Goal: Transaction & Acquisition: Purchase product/service

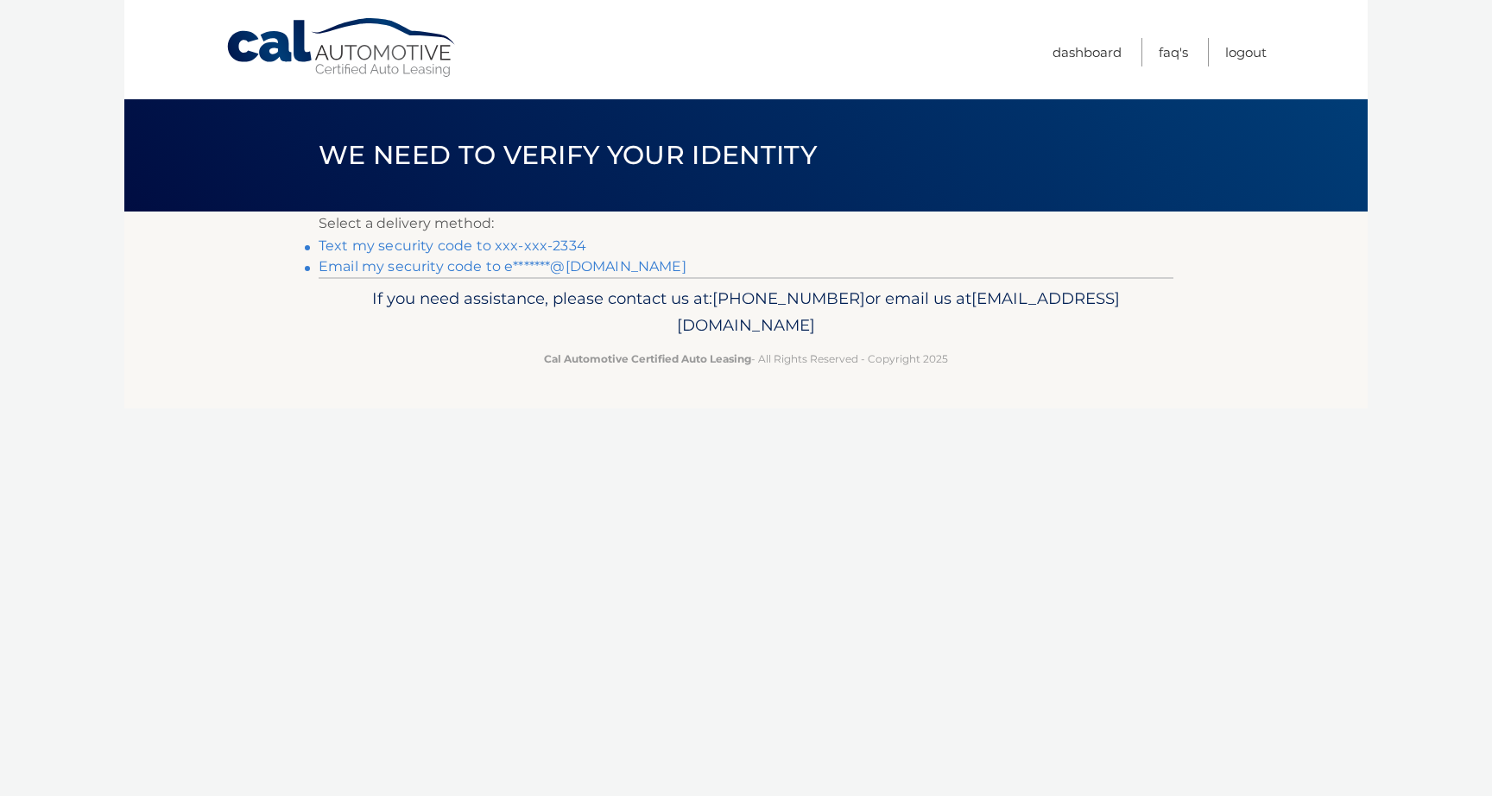
click at [532, 244] on link "Text my security code to xxx-xxx-2334" at bounding box center [453, 245] width 268 height 16
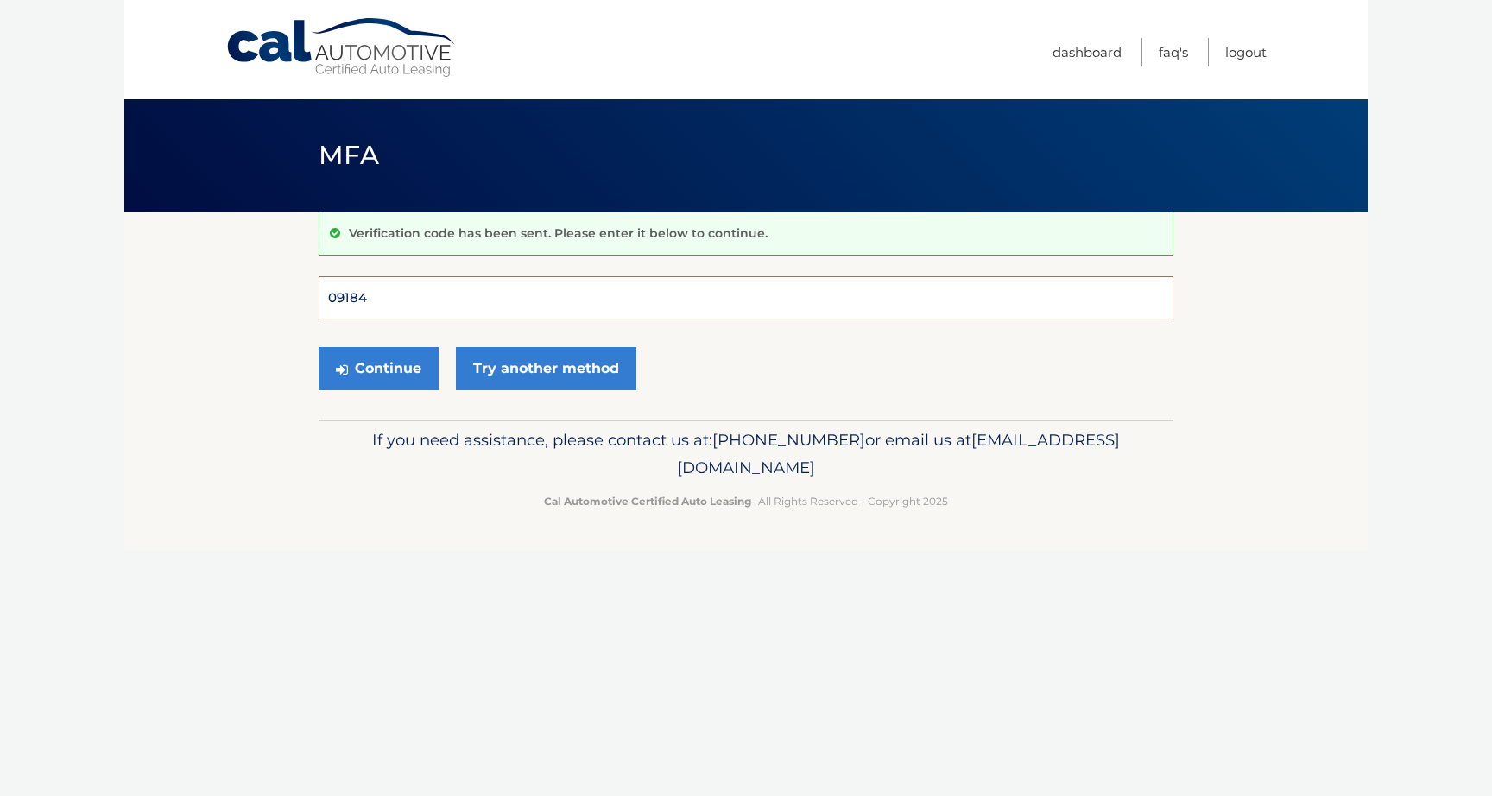
type input "091848"
click at [378, 368] on button "Continue" at bounding box center [379, 368] width 120 height 43
click at [380, 362] on button "Continue" at bounding box center [379, 368] width 120 height 43
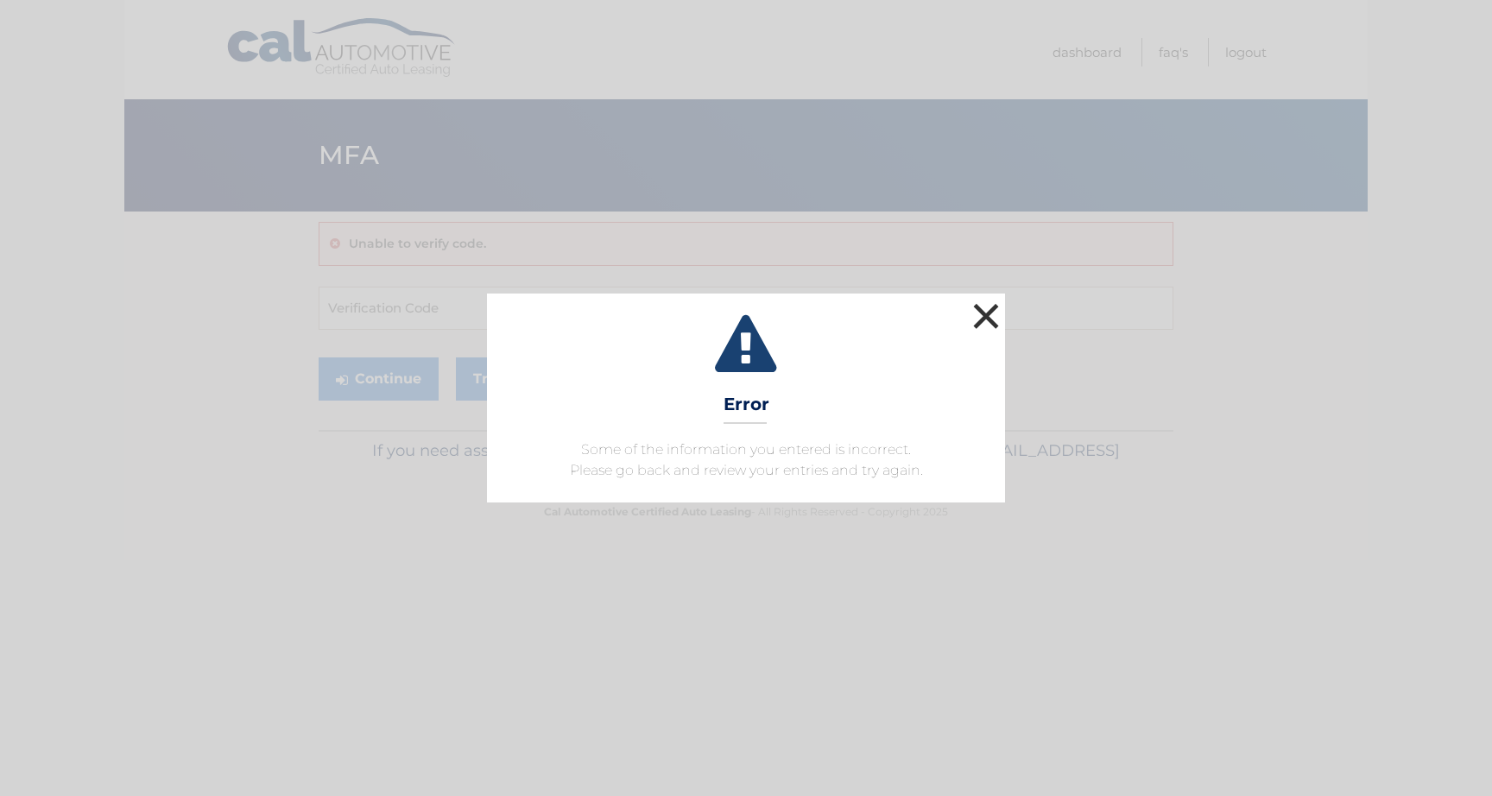
click at [982, 319] on button "×" at bounding box center [986, 316] width 35 height 35
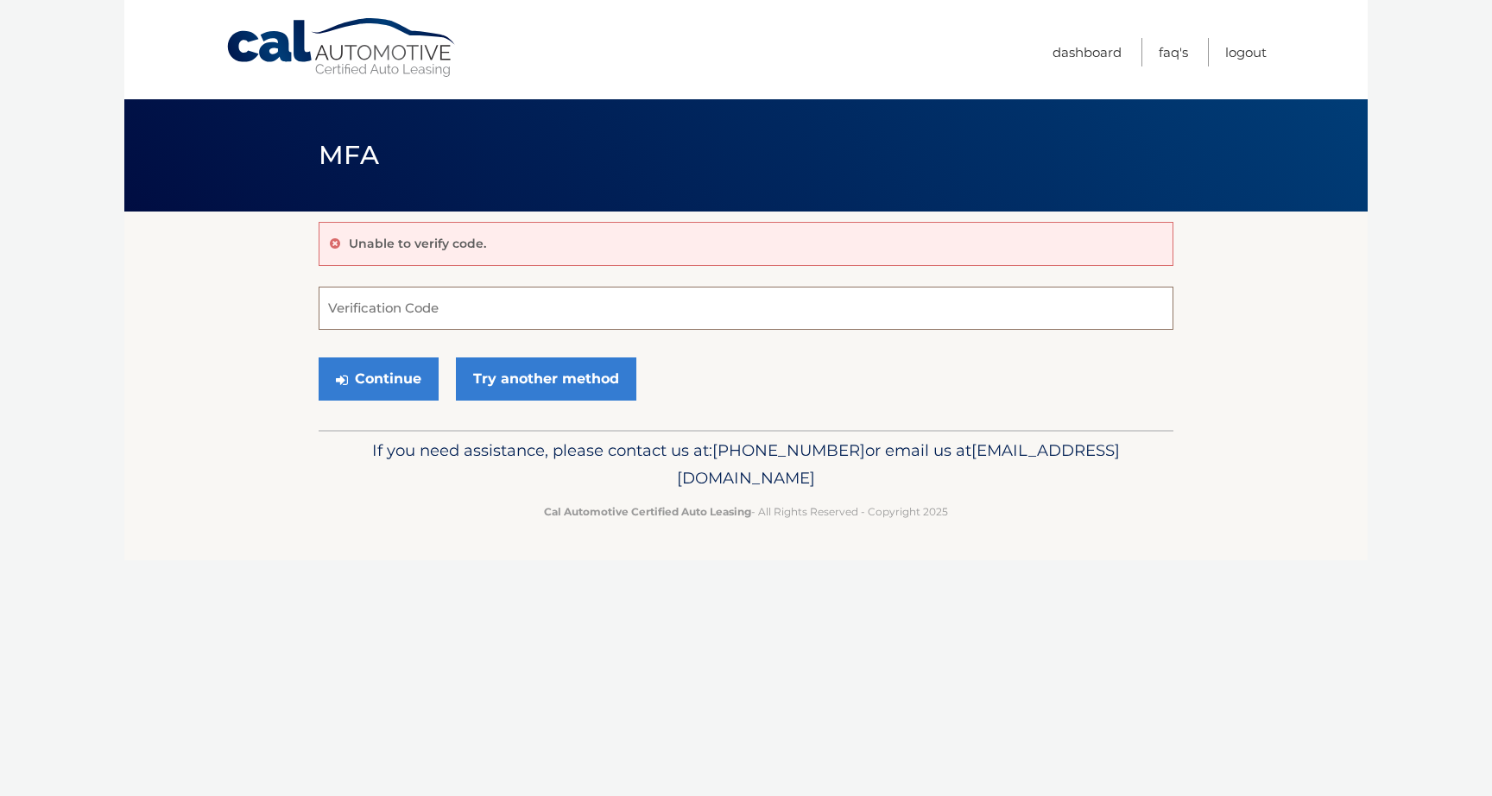
click at [446, 310] on input "Verification Code" at bounding box center [746, 308] width 855 height 43
click at [519, 368] on link "Try another method" at bounding box center [546, 378] width 180 height 43
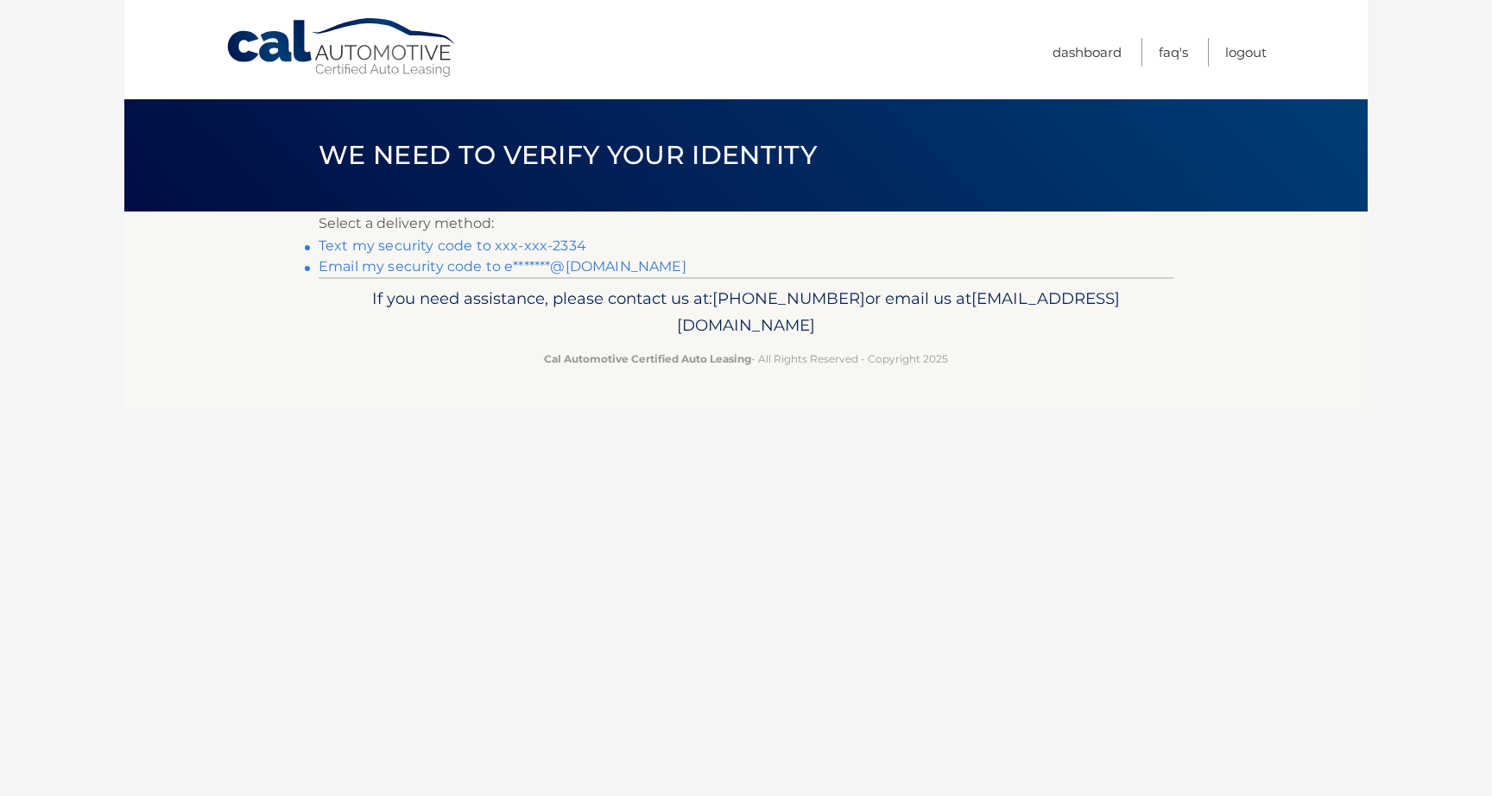
click at [446, 272] on link "Email my security code to e*******@gmail.com" at bounding box center [503, 266] width 368 height 16
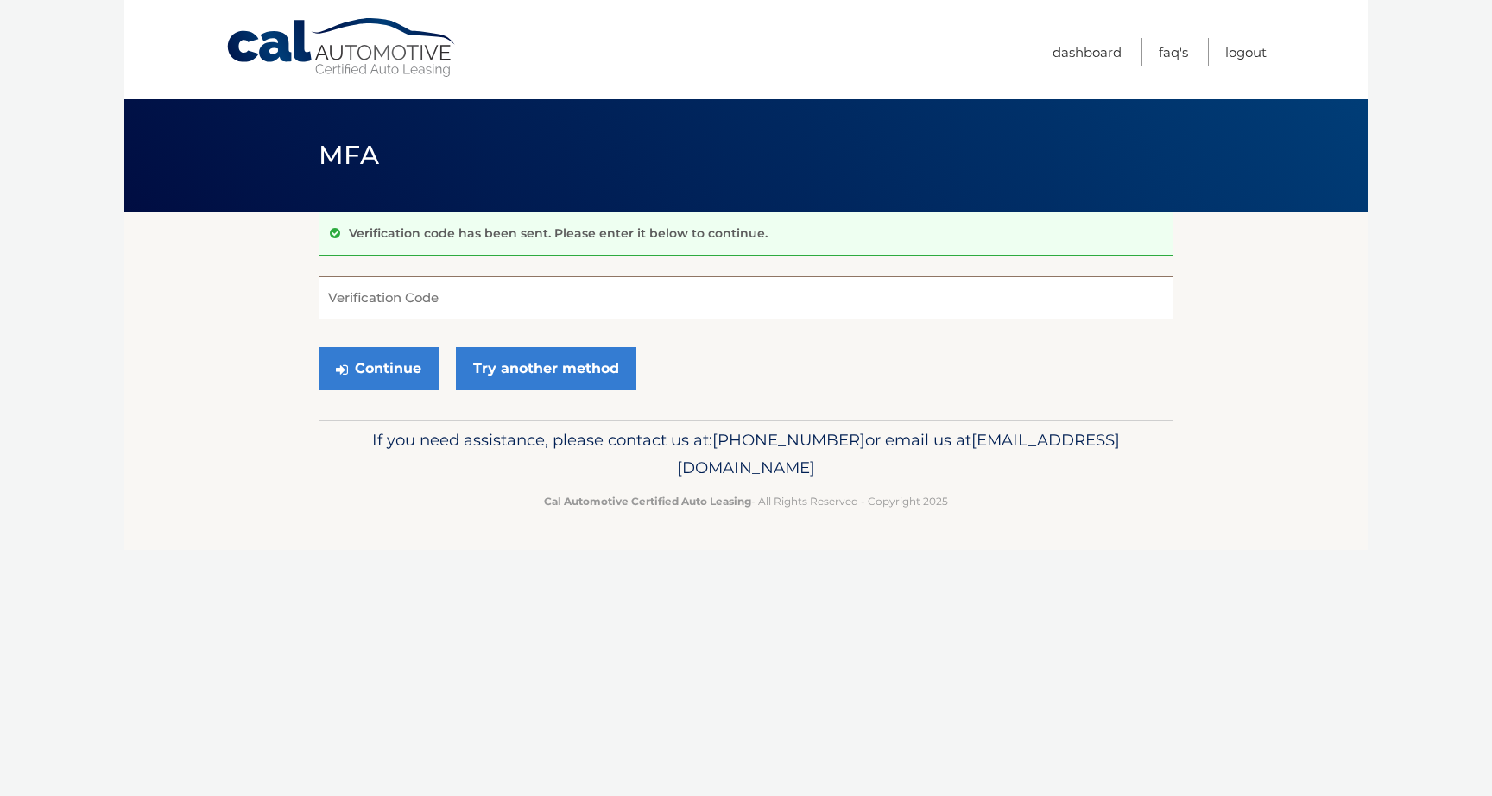
paste input "104264"
type input "104264"
click at [391, 358] on button "Continue" at bounding box center [379, 368] width 120 height 43
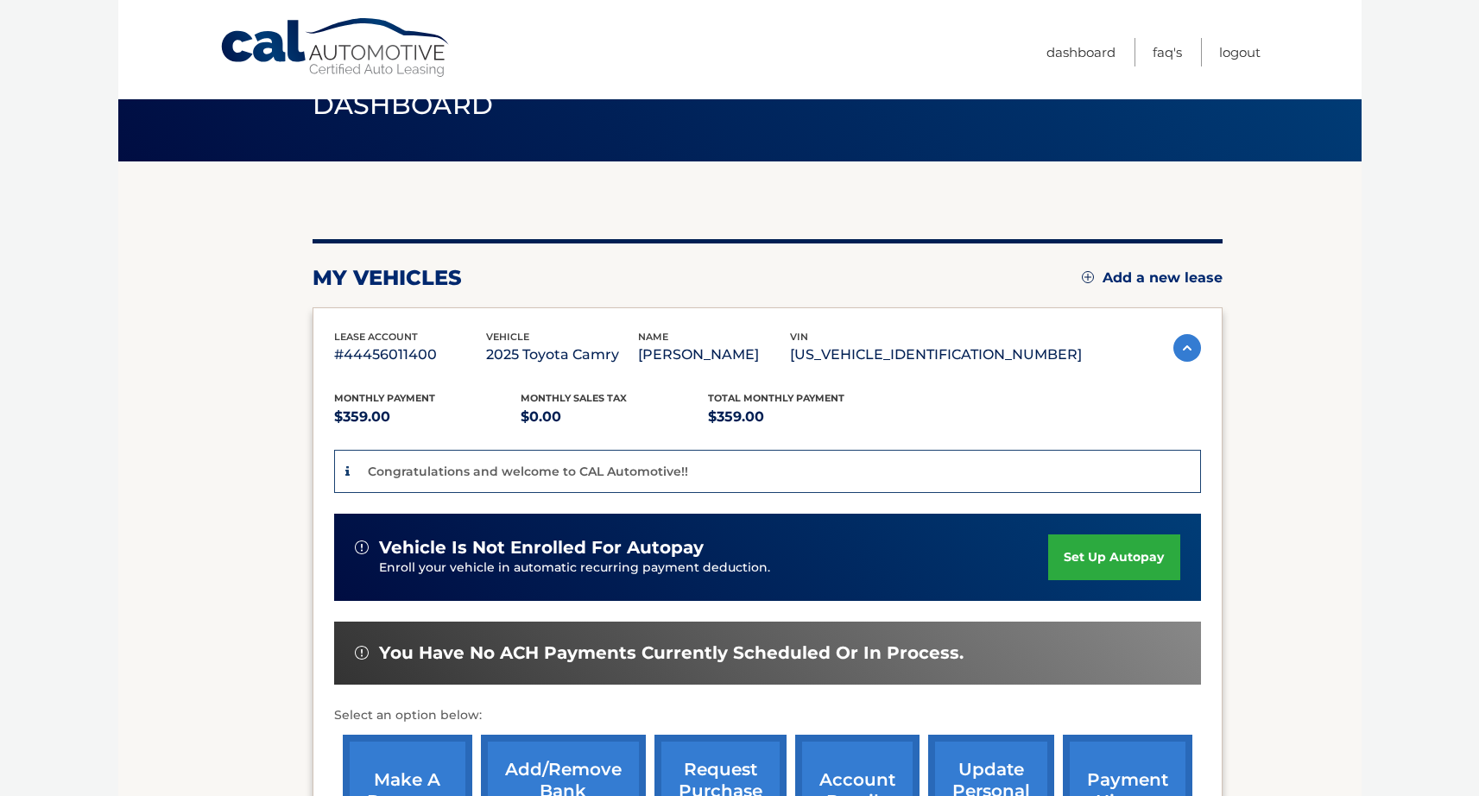
scroll to position [52, 0]
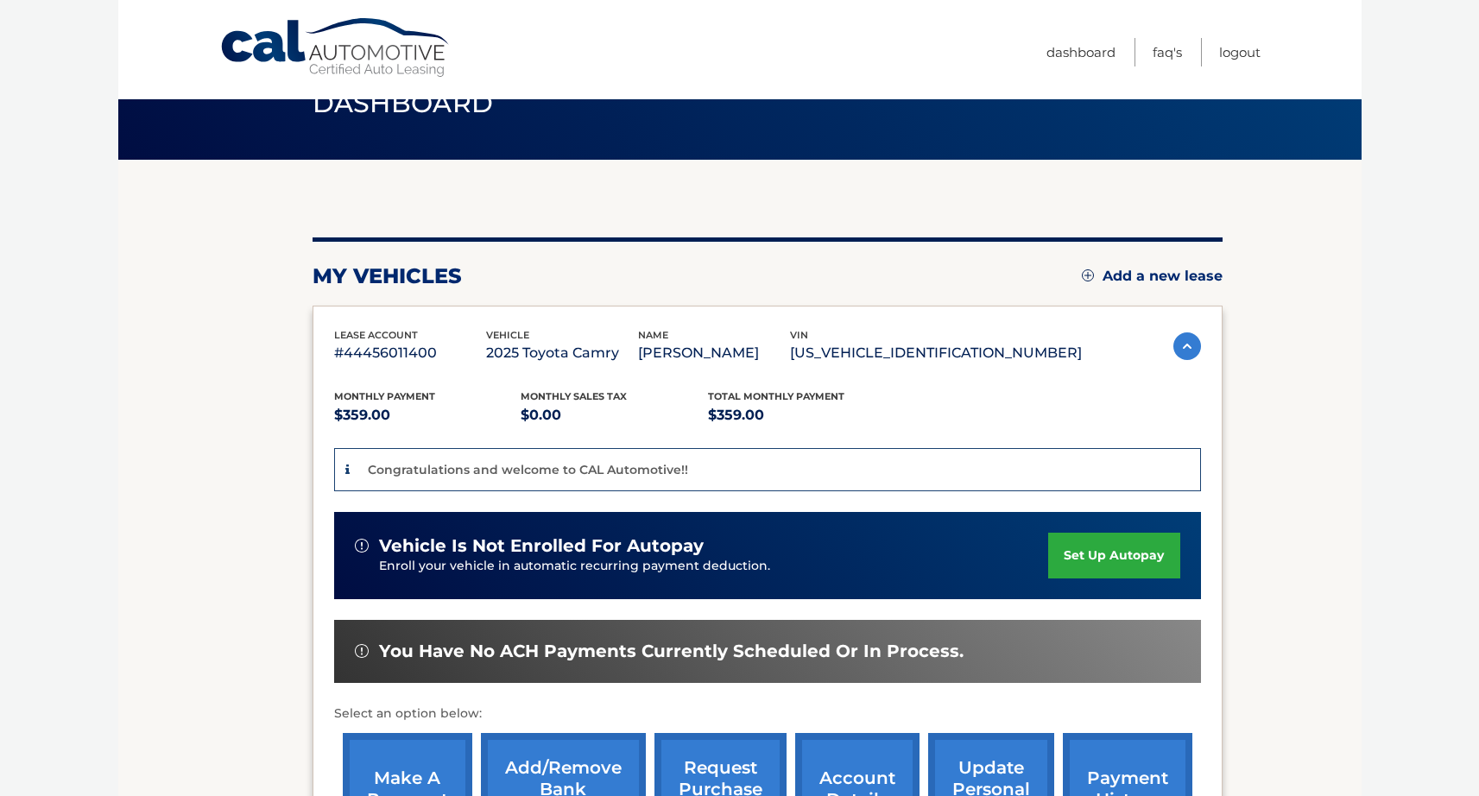
click at [893, 655] on span "You have no ACH payments currently scheduled or in process." at bounding box center [671, 652] width 584 height 22
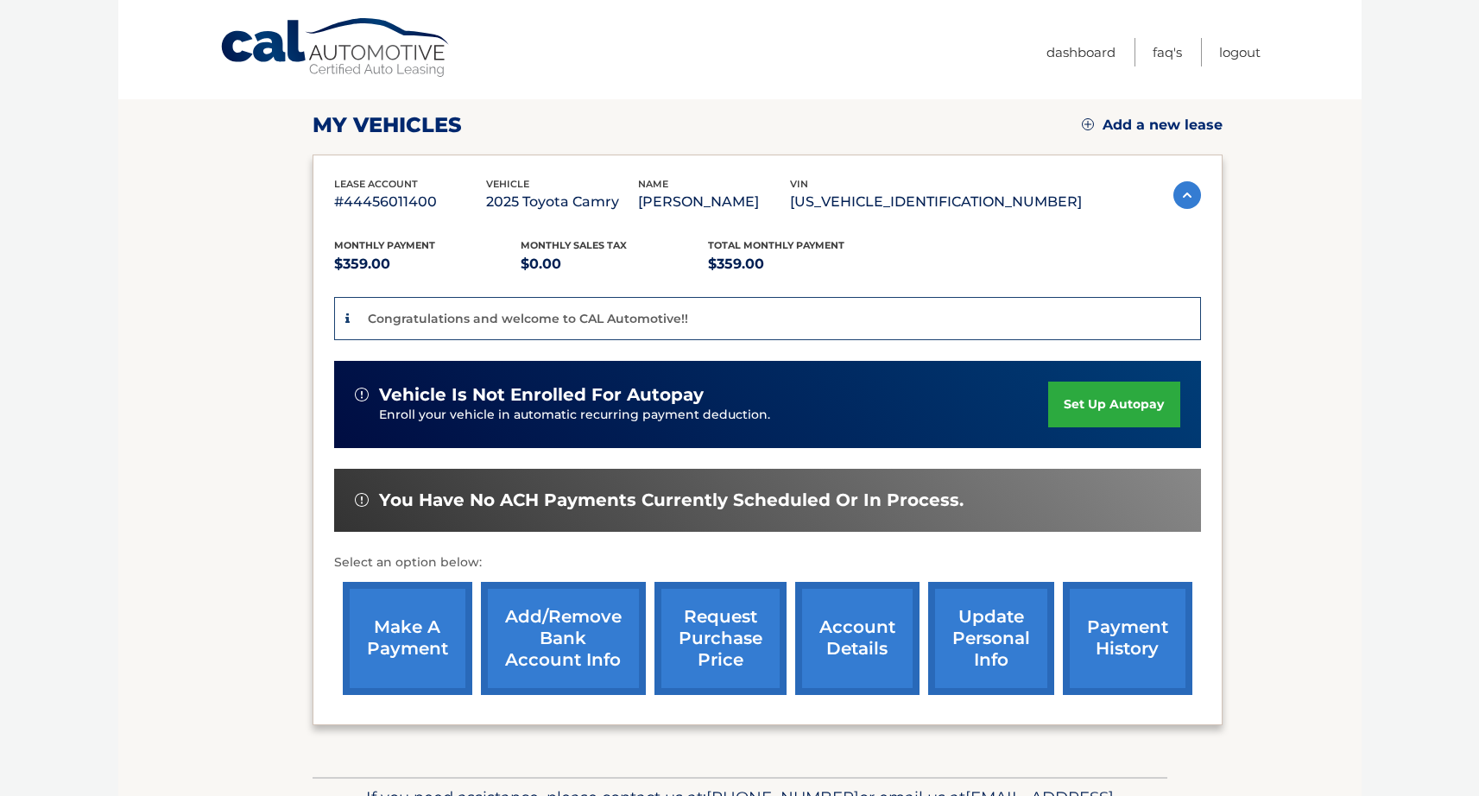
scroll to position [243, 0]
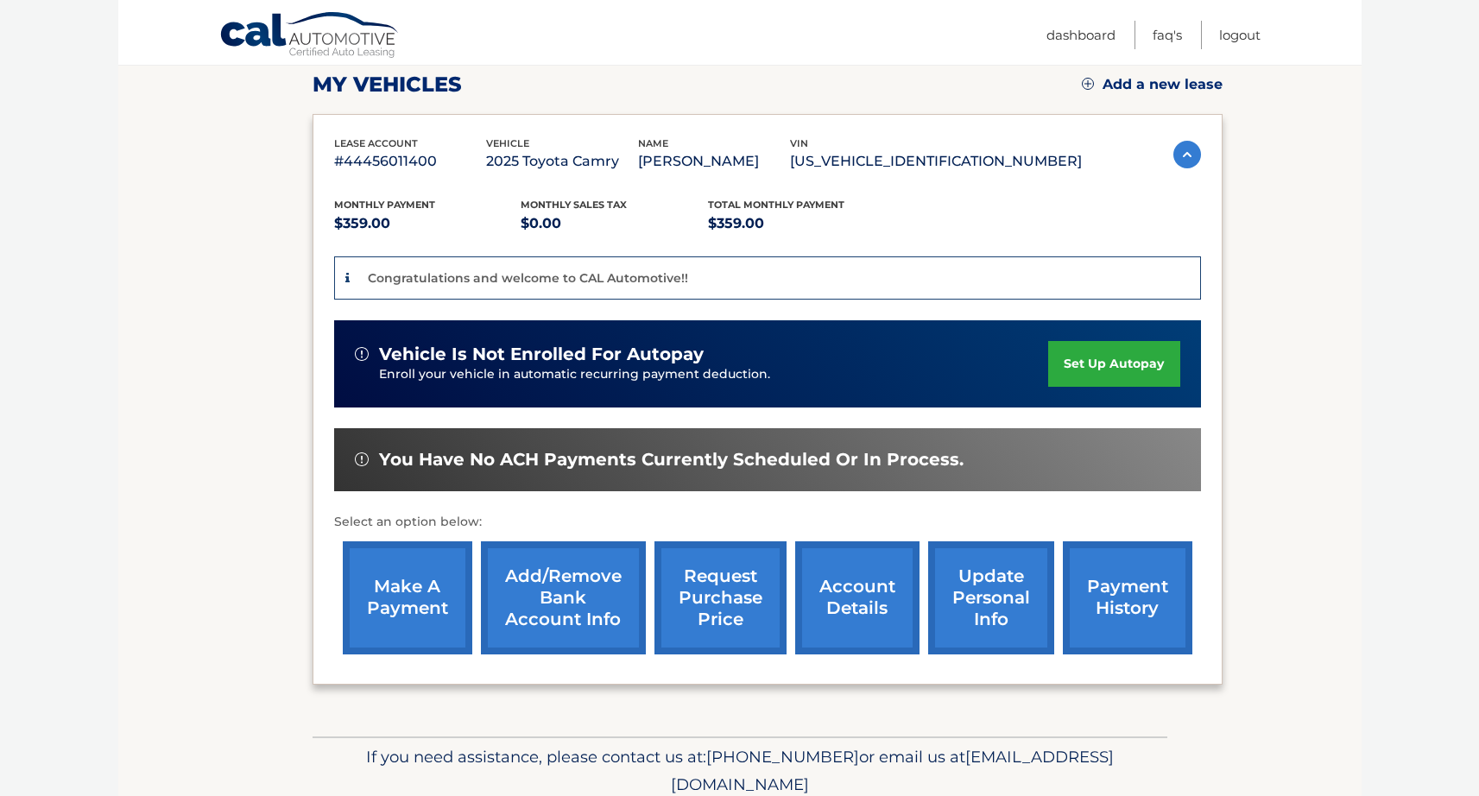
click at [394, 587] on link "make a payment" at bounding box center [407, 597] width 129 height 113
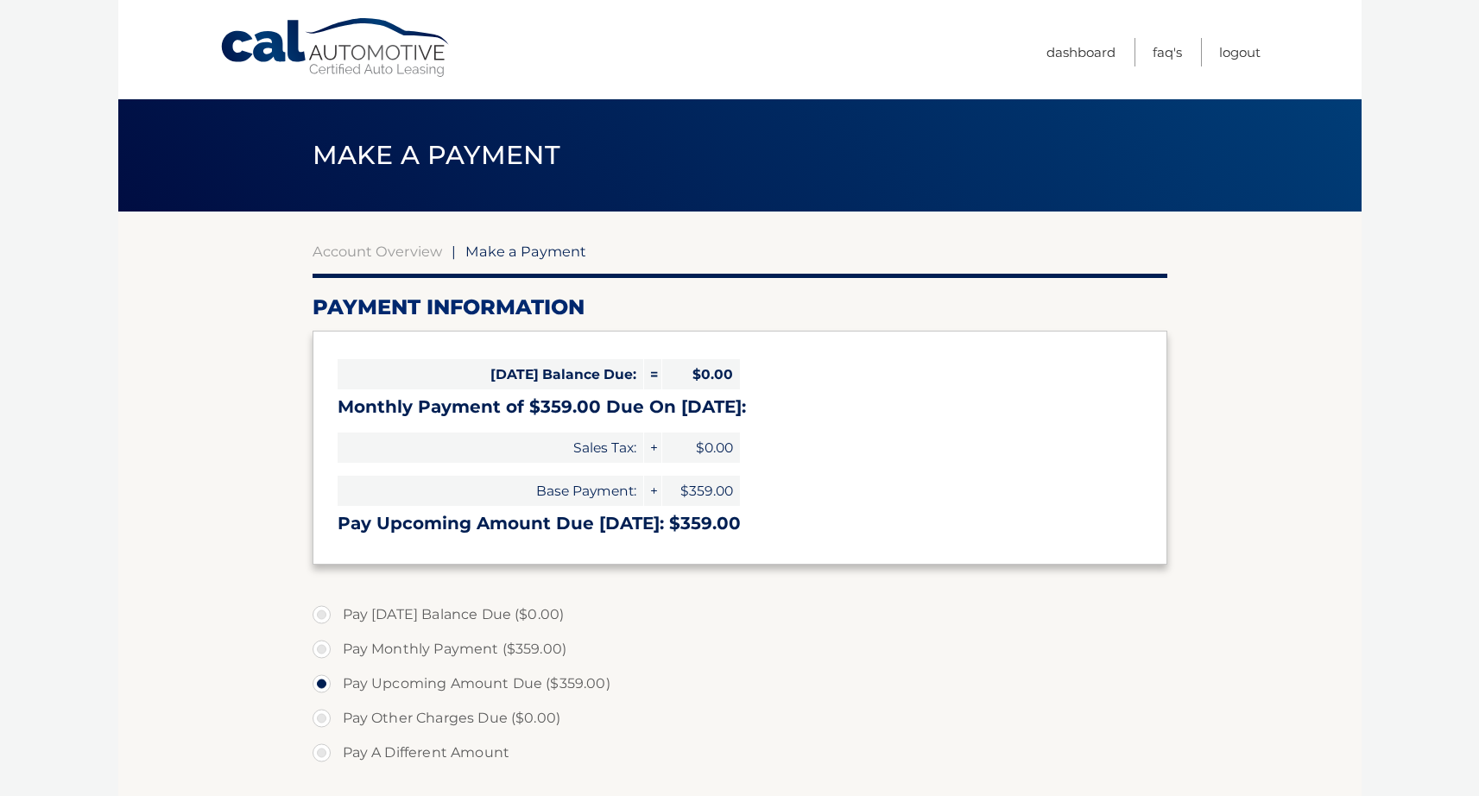
select select "ZWFiOGMzNTEtN2NjYi00NGMwLWE2M2EtMTA2MDNhMWJmNjBj"
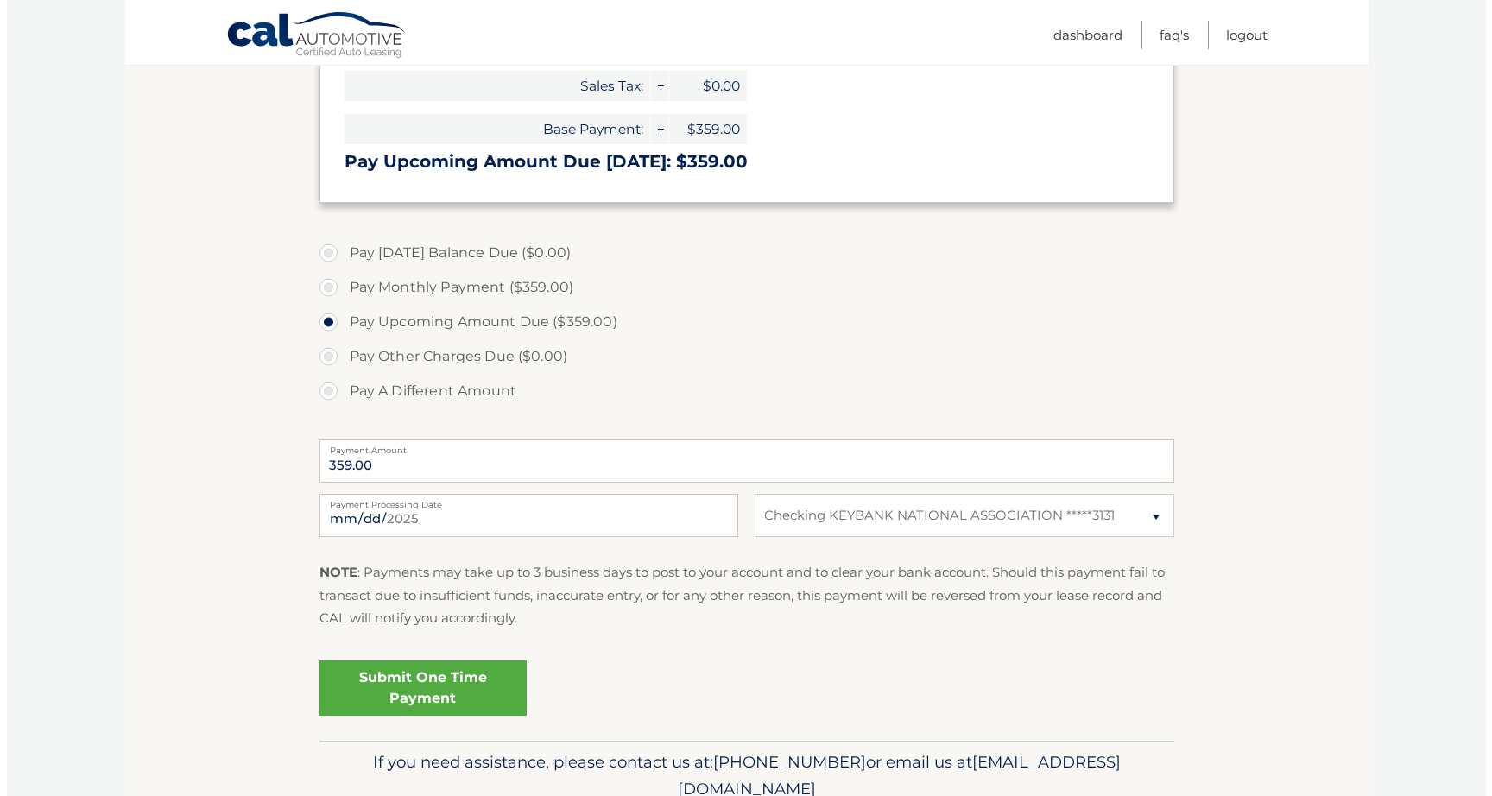
scroll to position [365, 0]
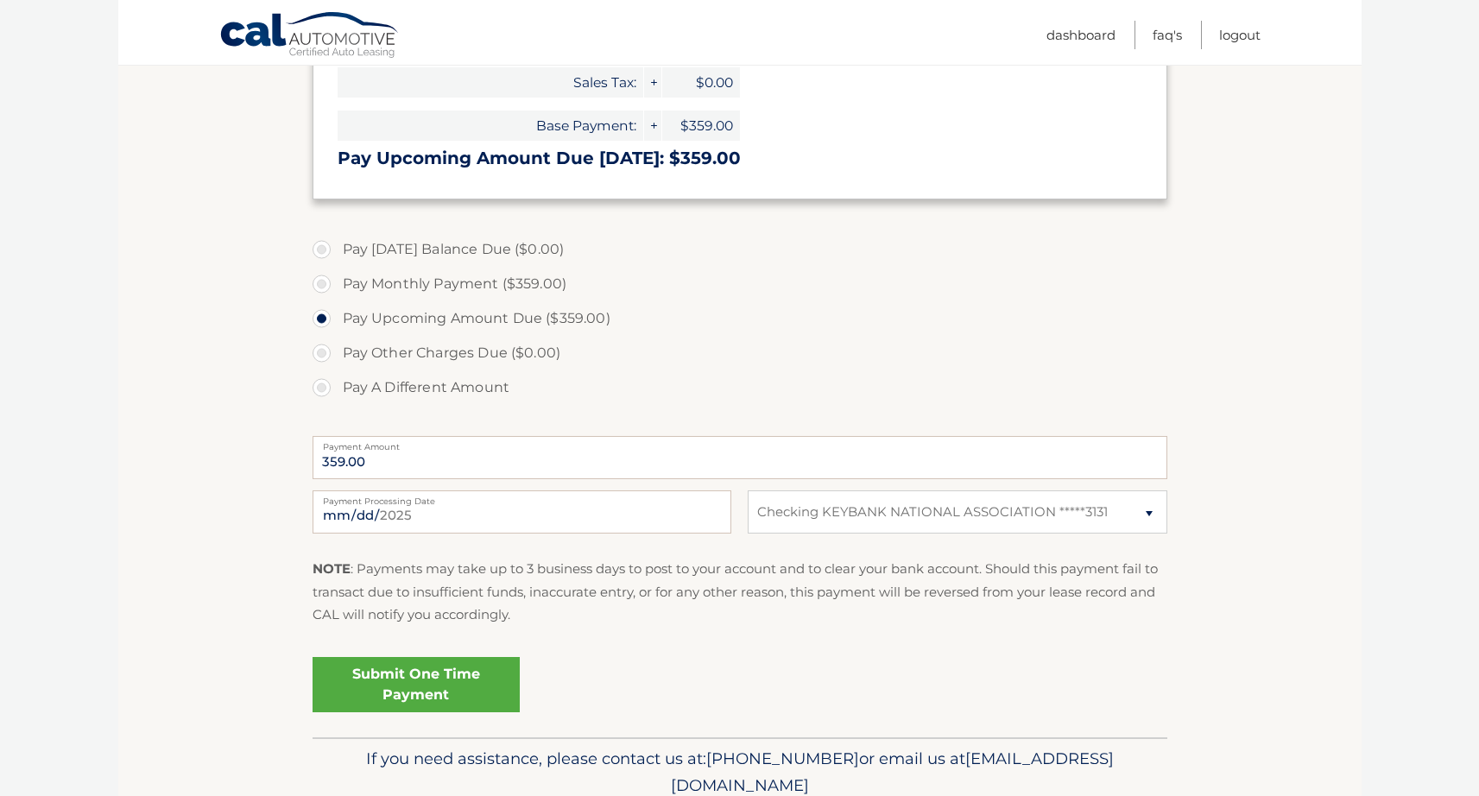
click at [417, 674] on link "Submit One Time Payment" at bounding box center [415, 684] width 207 height 55
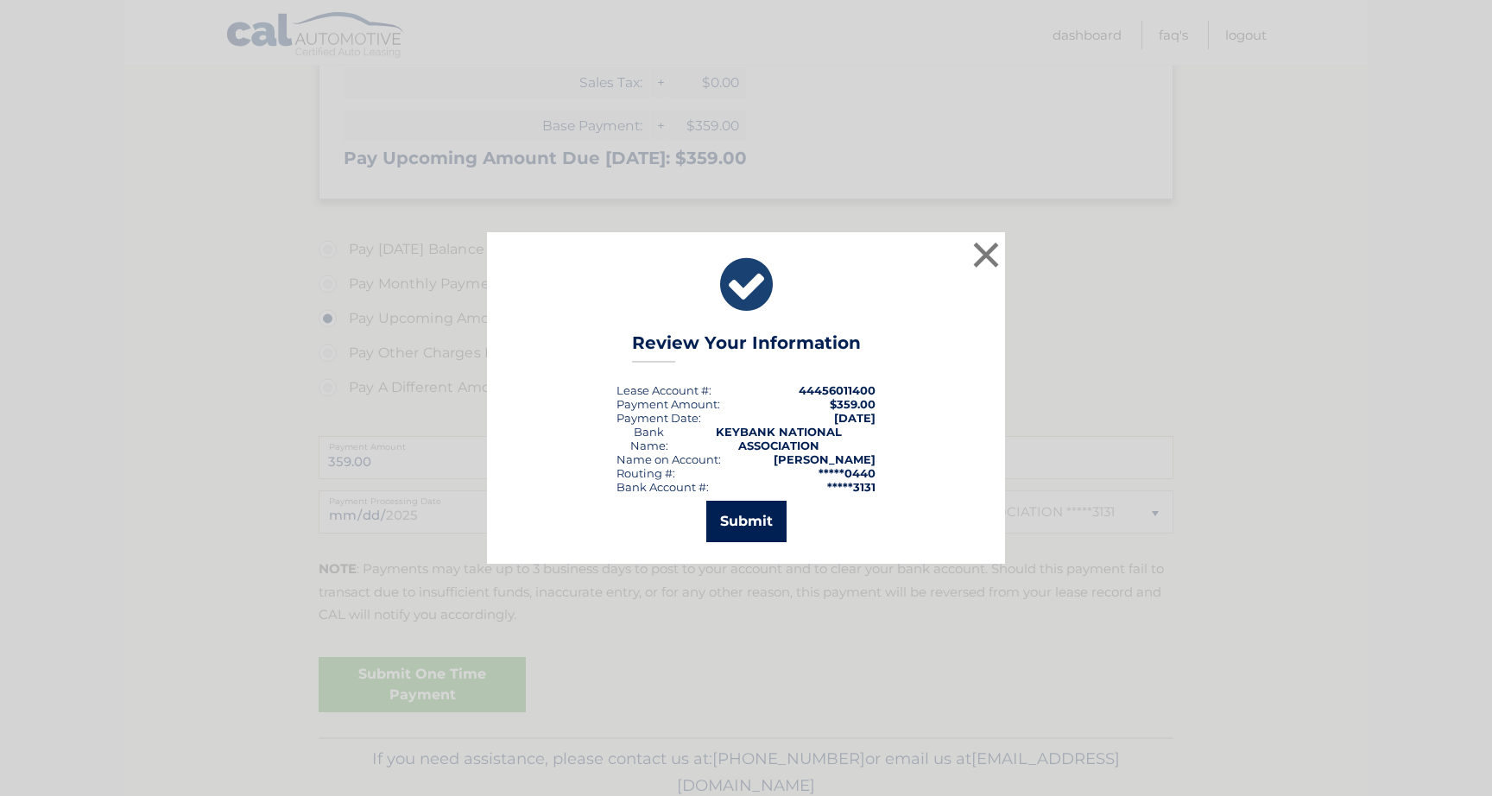
click at [746, 519] on button "Submit" at bounding box center [746, 521] width 80 height 41
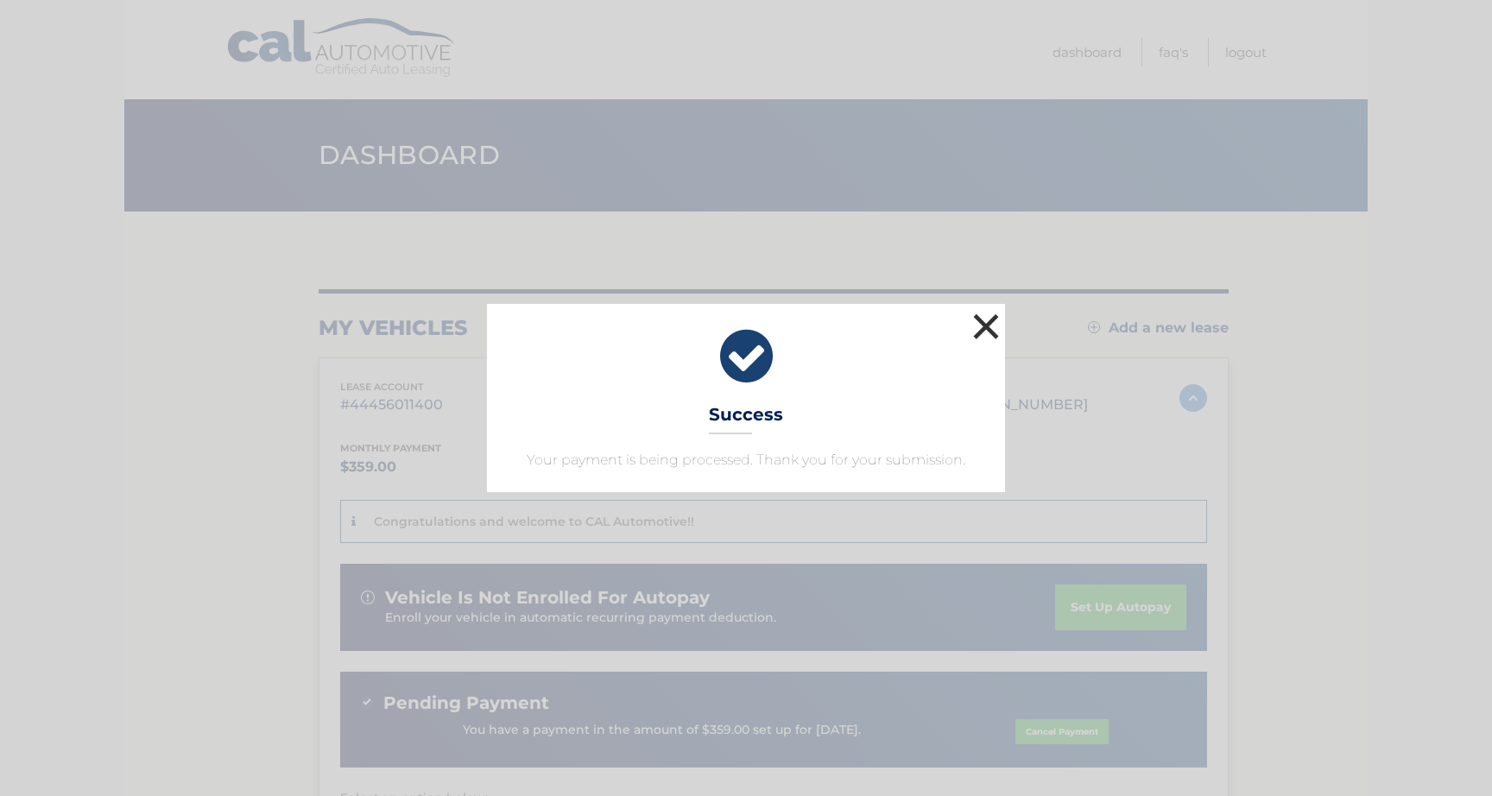
click at [987, 325] on button "×" at bounding box center [986, 326] width 35 height 35
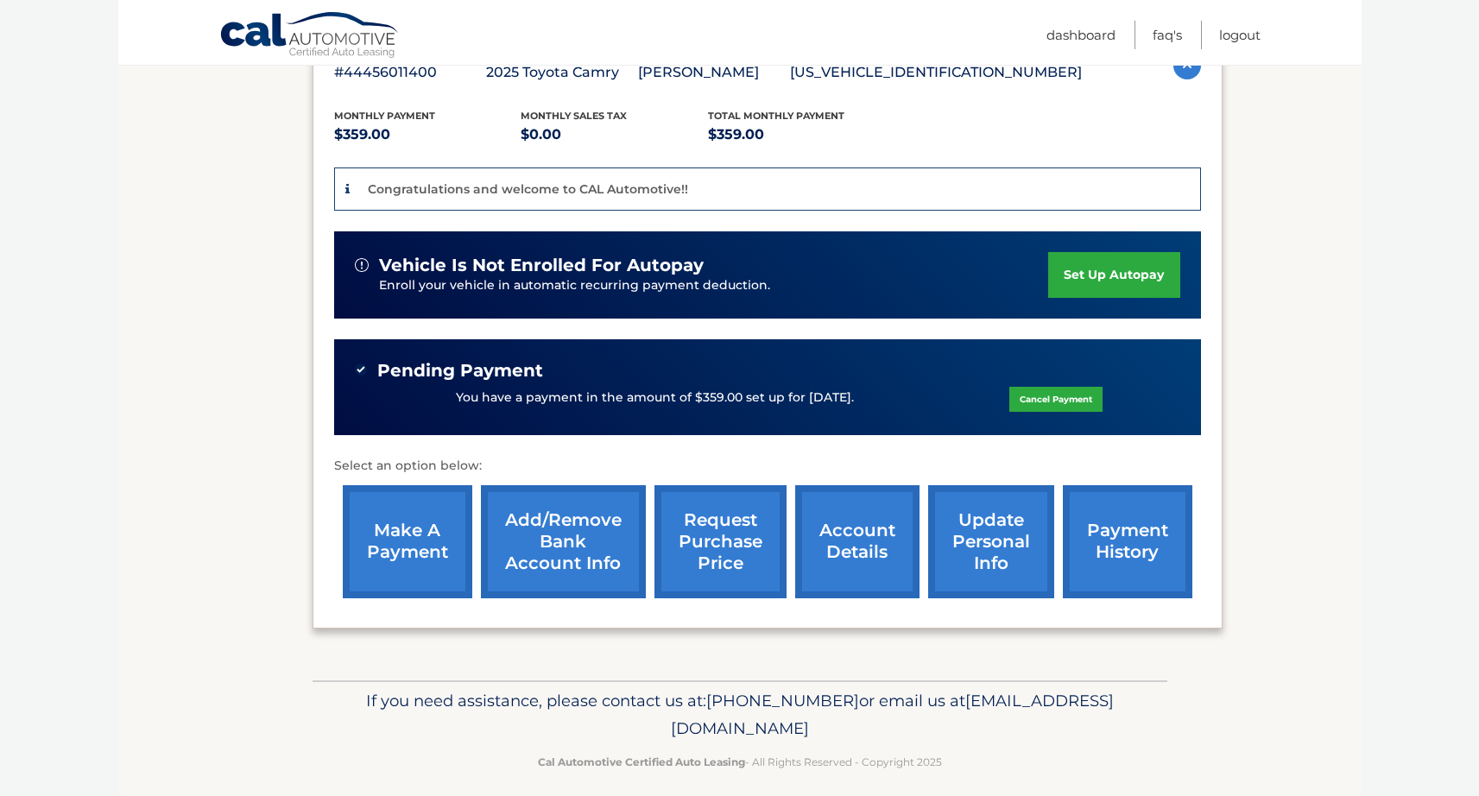
scroll to position [339, 0]
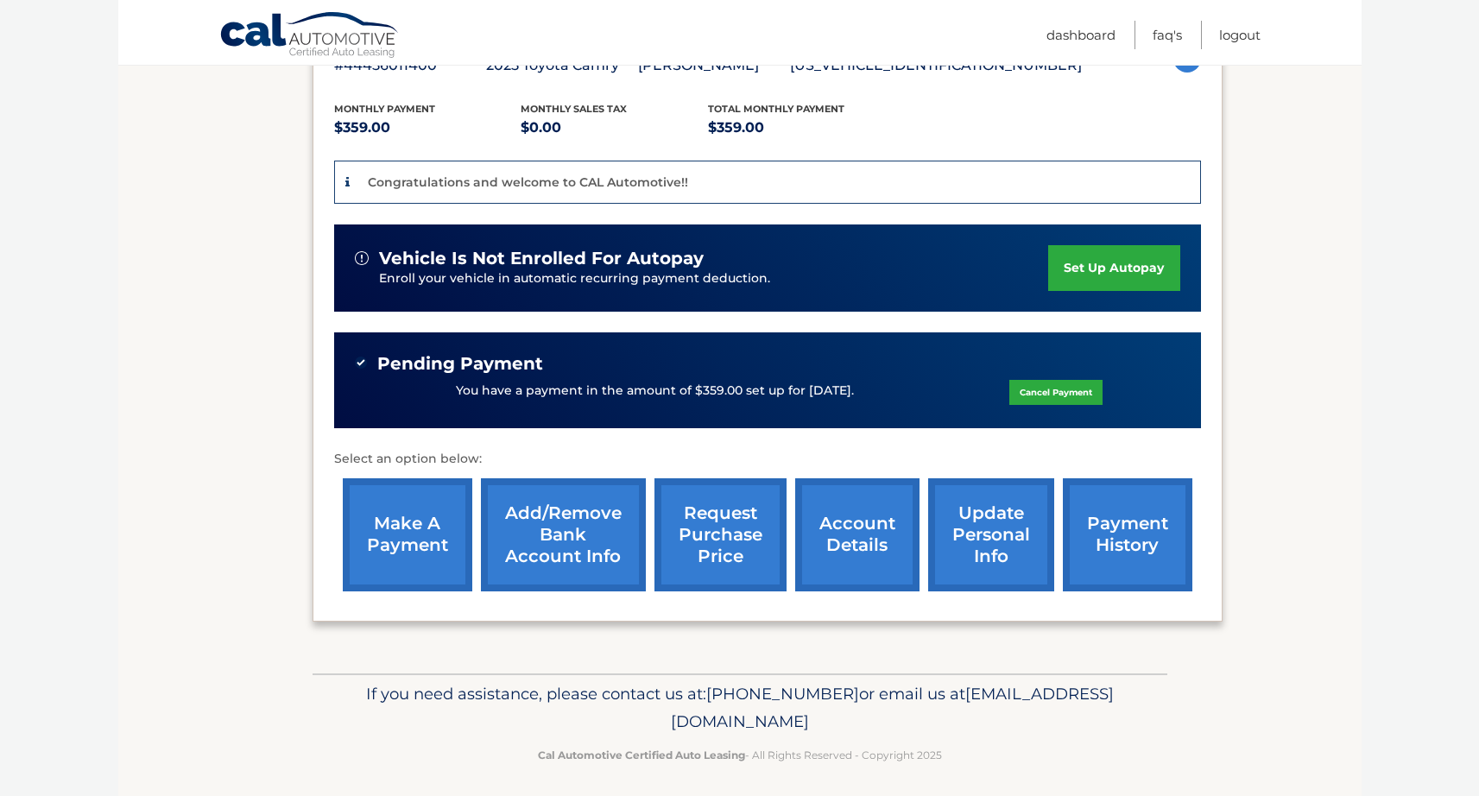
click at [1178, 528] on link "payment history" at bounding box center [1127, 534] width 129 height 113
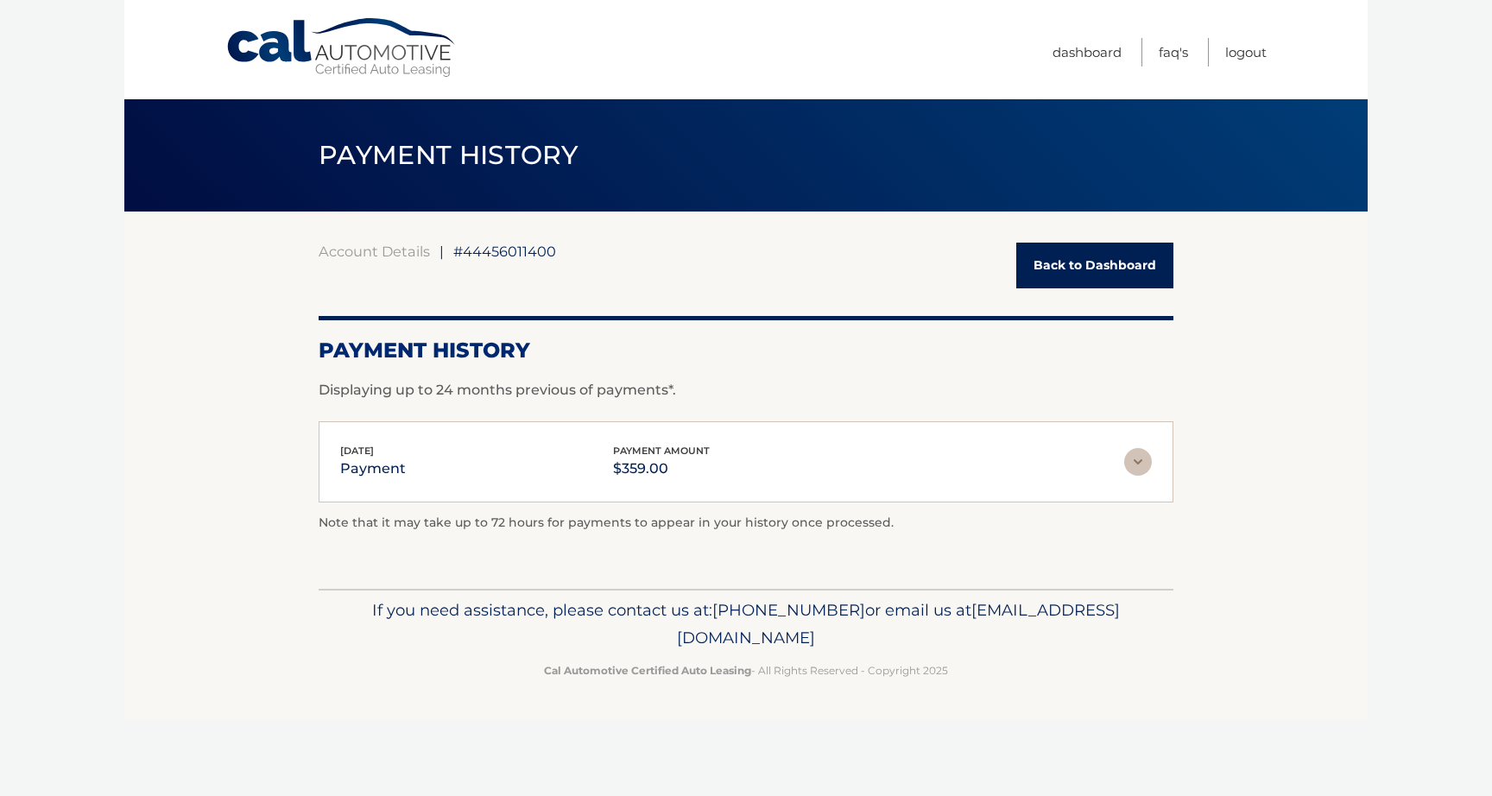
click at [1143, 464] on img at bounding box center [1138, 462] width 28 height 28
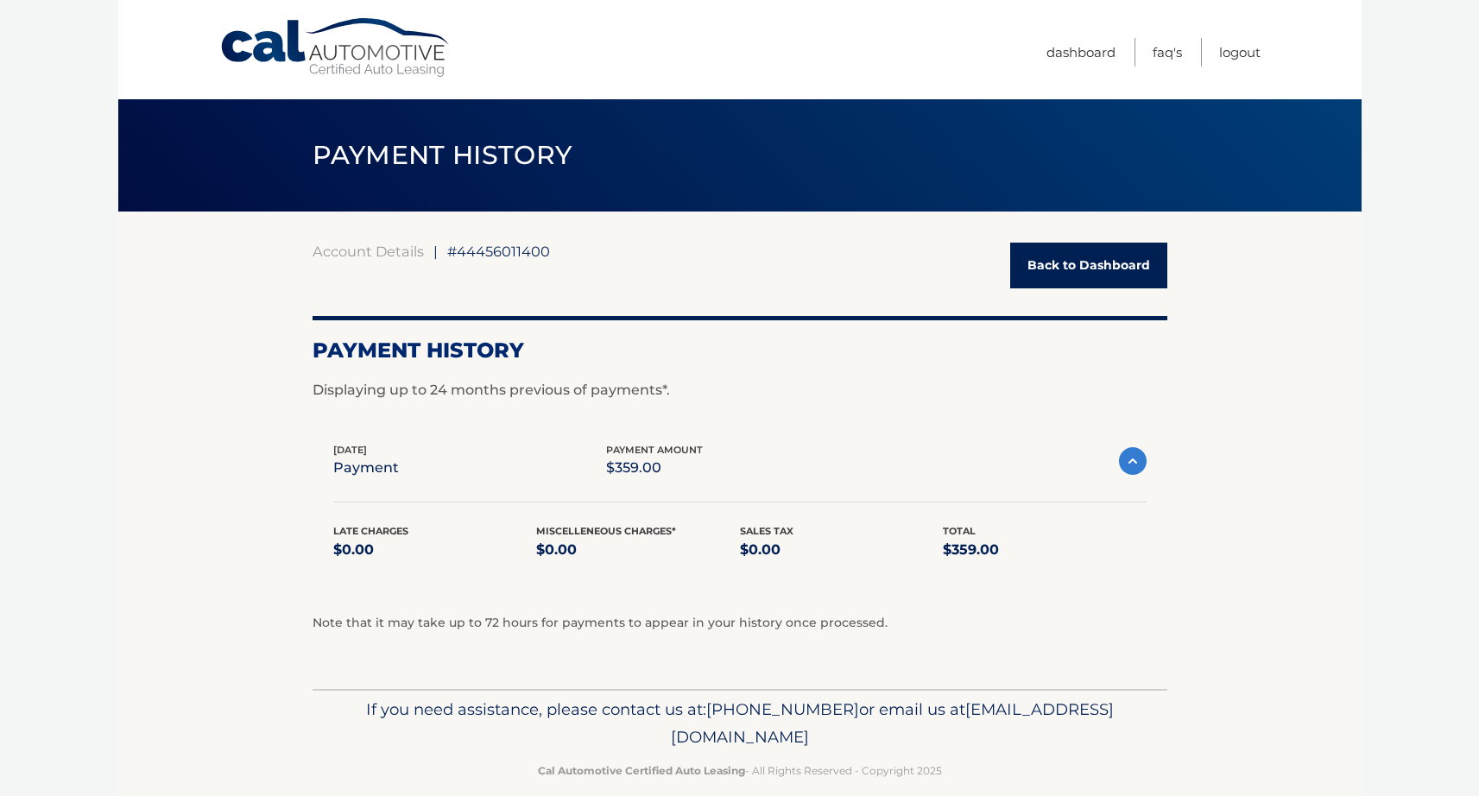
click at [1141, 461] on img at bounding box center [1133, 461] width 28 height 28
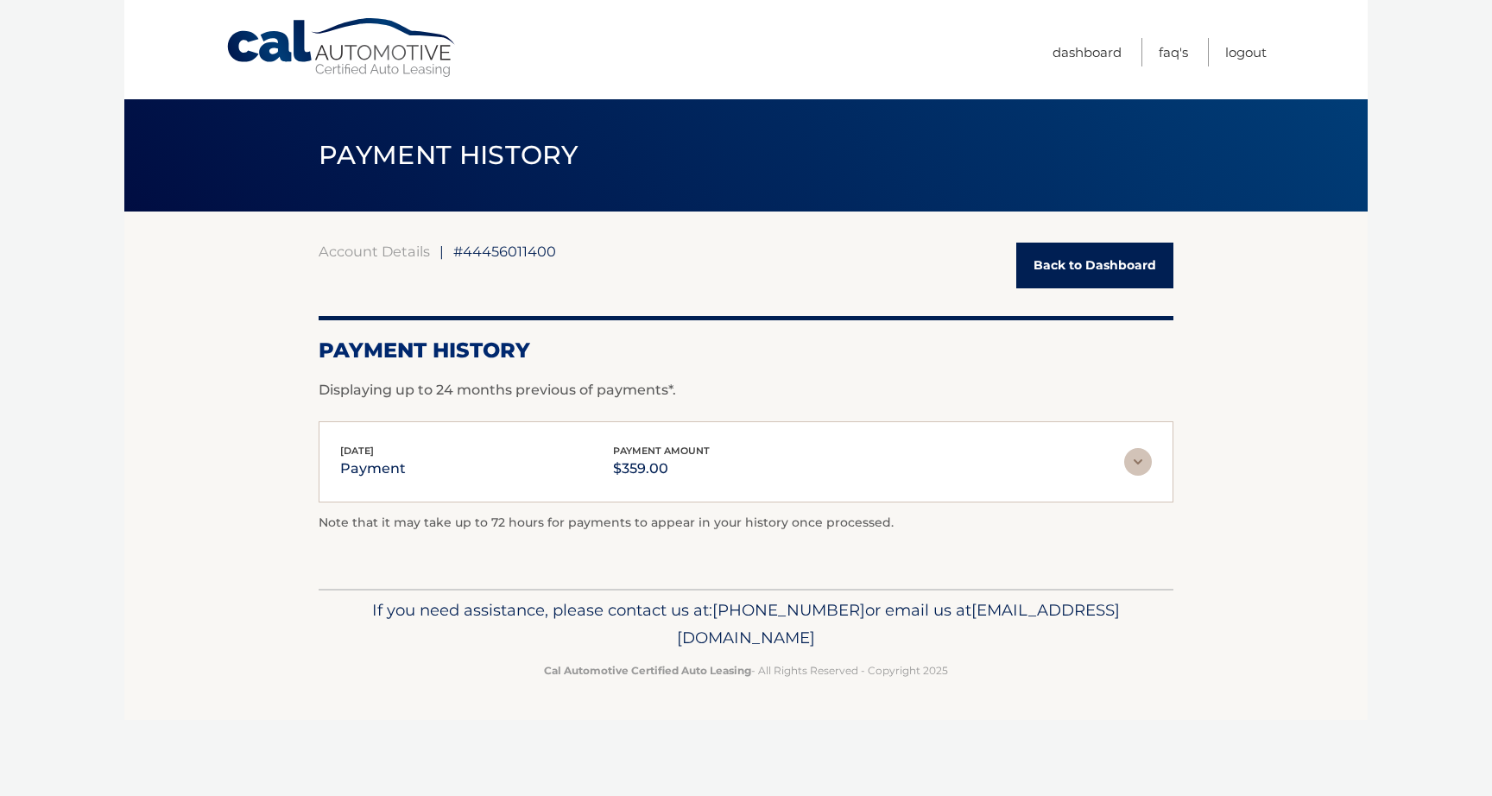
click at [1064, 268] on link "Back to Dashboard" at bounding box center [1094, 266] width 157 height 46
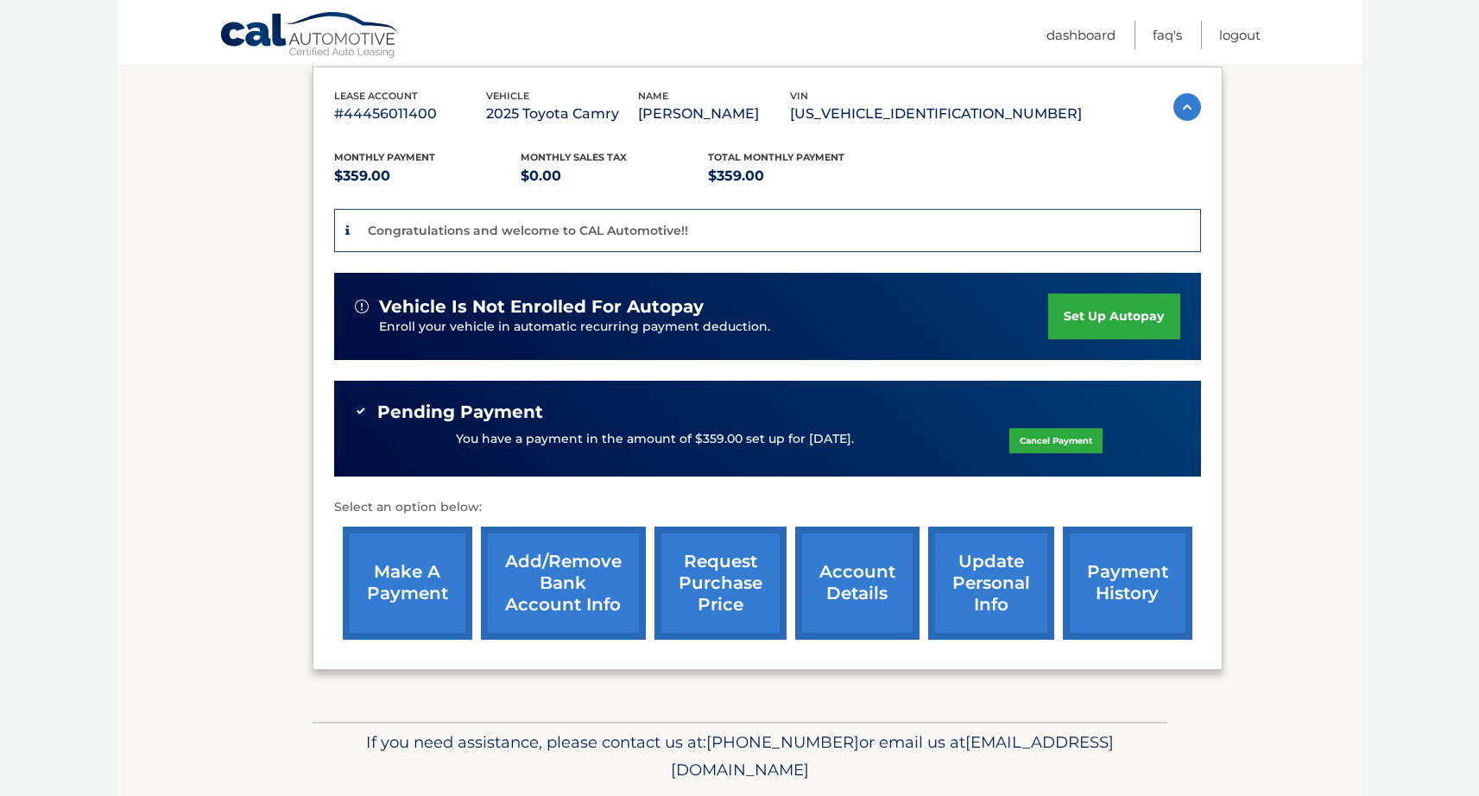
scroll to position [287, 0]
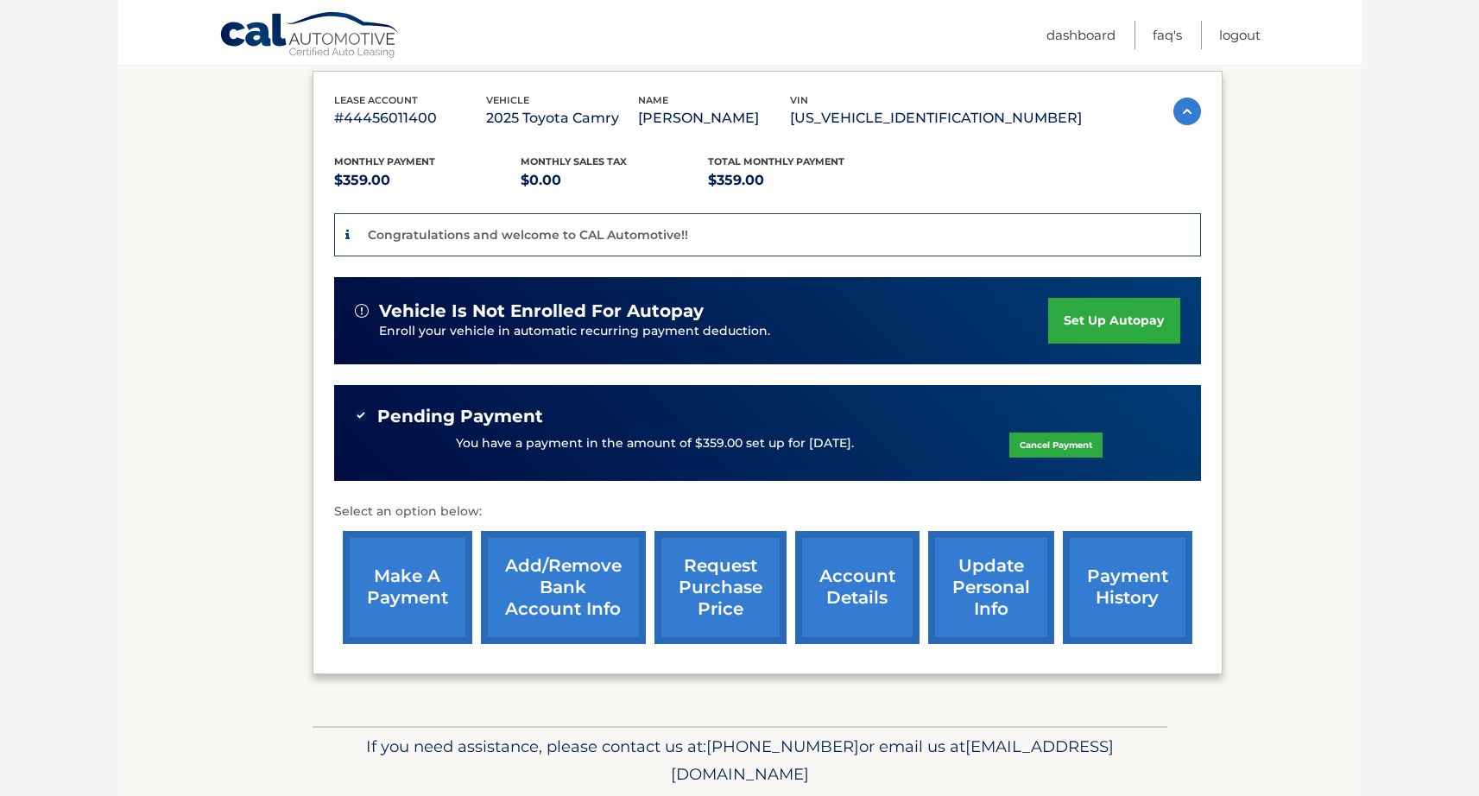
click at [407, 577] on link "make a payment" at bounding box center [407, 587] width 129 height 113
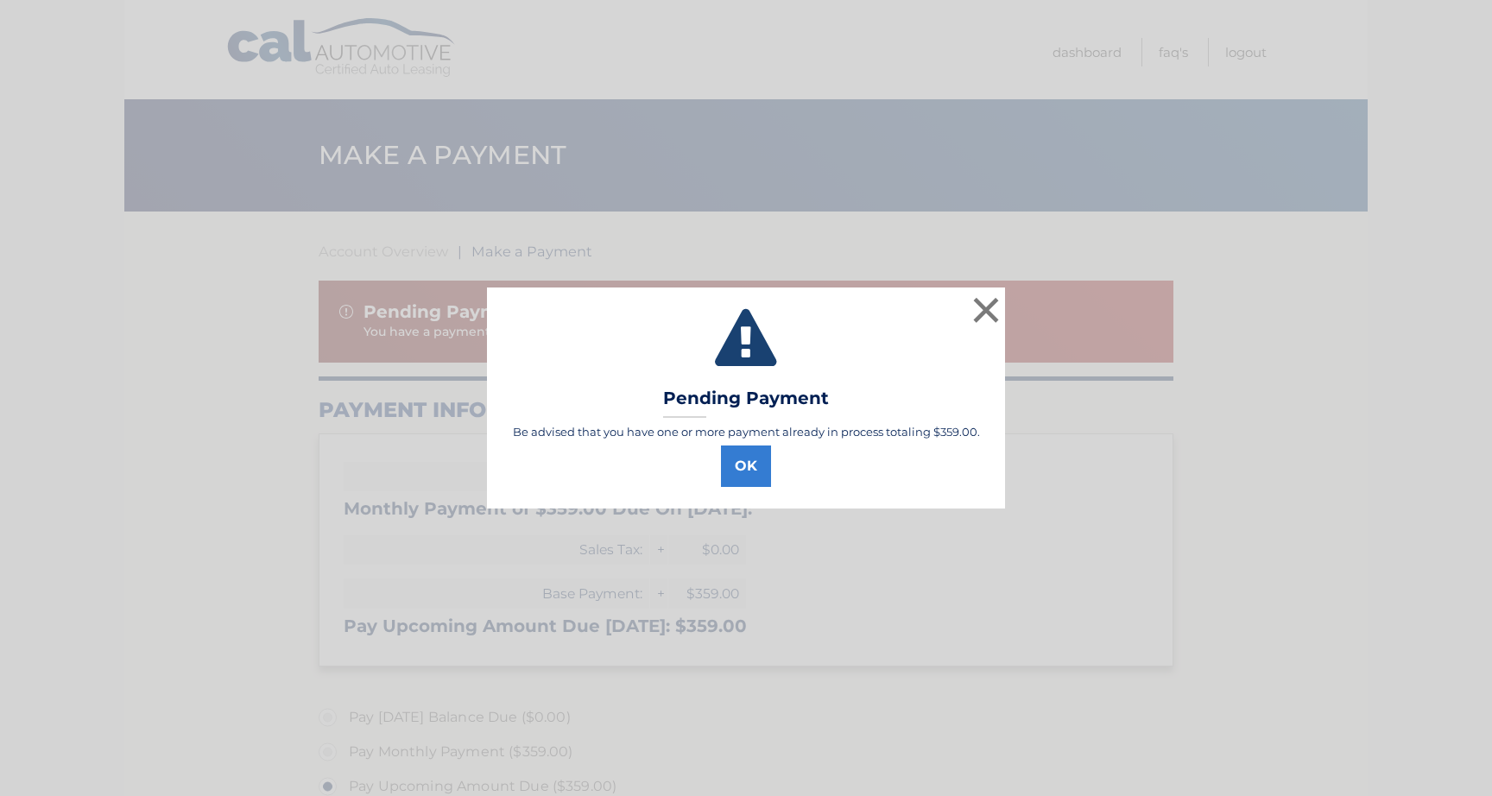
select select "ZWFiOGMzNTEtN2NjYi00NGMwLWE2M2EtMTA2MDNhMWJmNjBj"
click at [825, 432] on div "Be advised that you have one or more payment already in process totaling $359.0…" at bounding box center [745, 432] width 475 height 14
copy div "Be advised that you have one or more payment already in process totaling $359.0…"
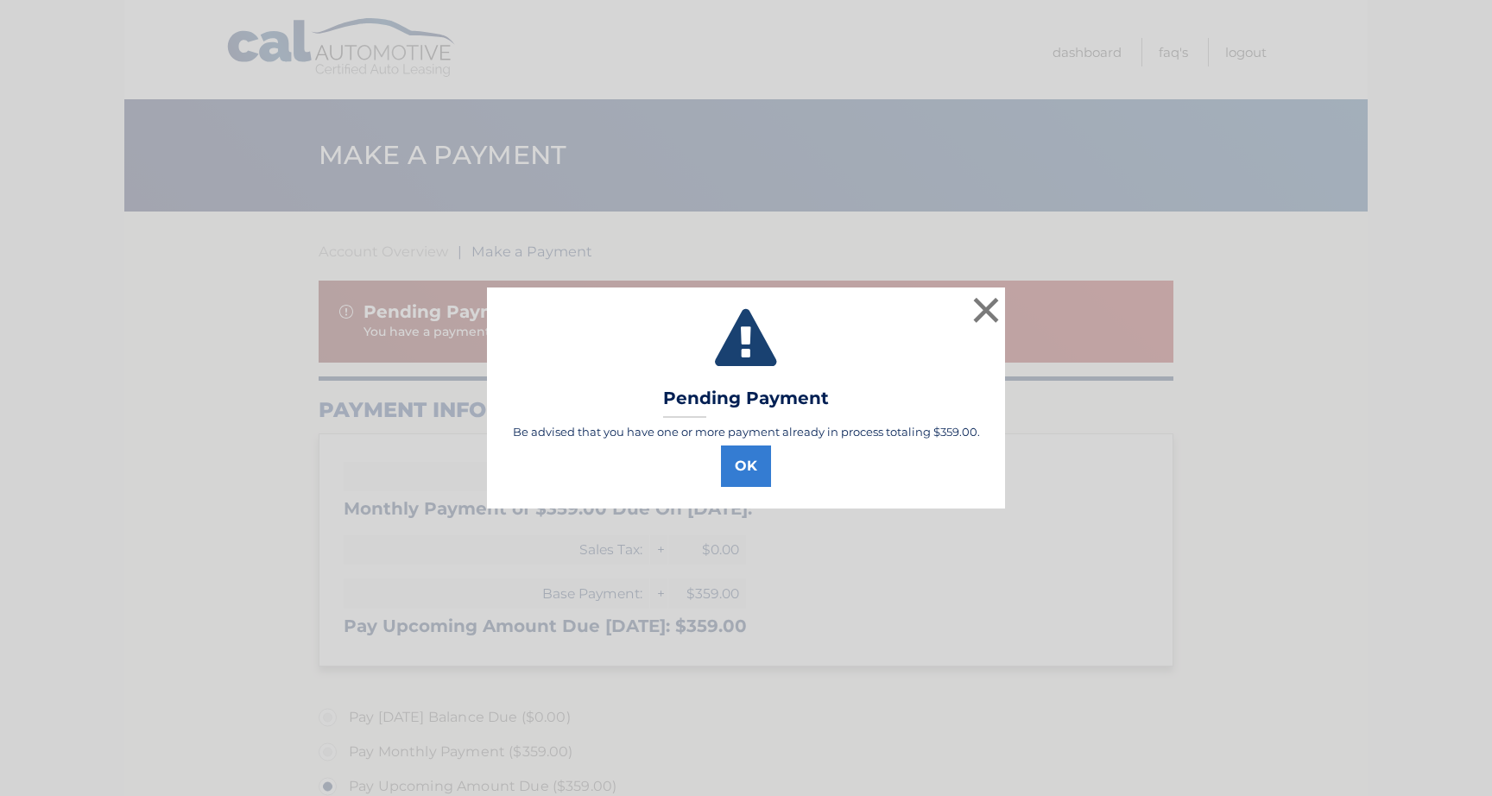
click at [712, 468] on div "OK" at bounding box center [745, 463] width 475 height 48
click at [733, 469] on button "OK" at bounding box center [746, 465] width 50 height 41
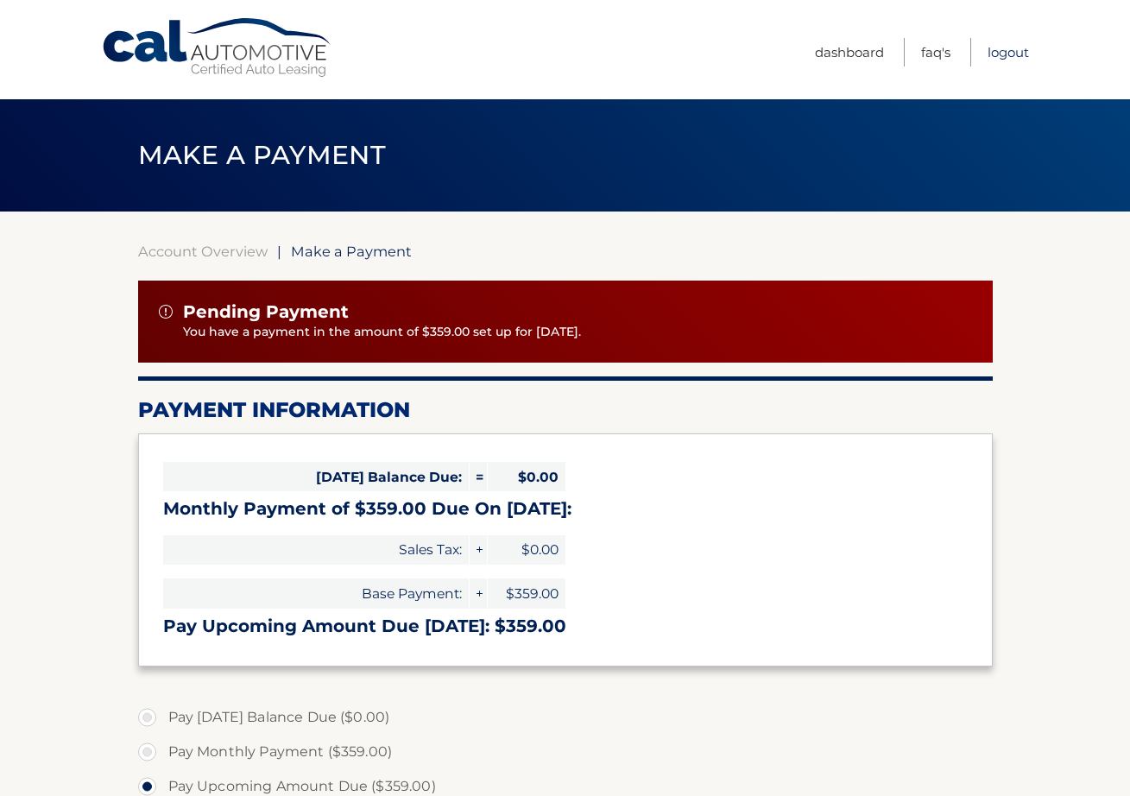
click at [1002, 55] on link "Logout" at bounding box center [1008, 52] width 41 height 28
